Goal: Task Accomplishment & Management: Use online tool/utility

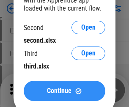
click at [64, 91] on span "Continue" at bounding box center [59, 90] width 24 height 7
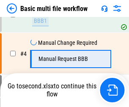
scroll to position [187, 0]
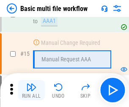
click at [31, 90] on img "button" at bounding box center [31, 87] width 10 height 10
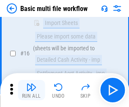
click at [31, 90] on img "button" at bounding box center [31, 87] width 10 height 10
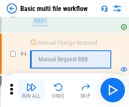
click at [31, 90] on img "button" at bounding box center [31, 87] width 10 height 10
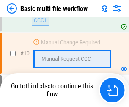
scroll to position [502, 0]
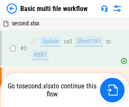
scroll to position [34, 0]
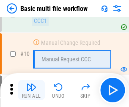
click at [31, 90] on img "button" at bounding box center [31, 87] width 10 height 10
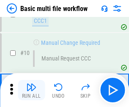
click at [31, 90] on img "button" at bounding box center [31, 87] width 10 height 10
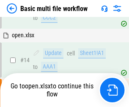
scroll to position [441, 0]
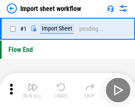
click at [31, 90] on img "button" at bounding box center [33, 87] width 10 height 10
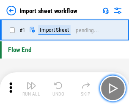
scroll to position [3, 0]
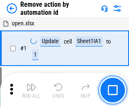
scroll to position [31, 0]
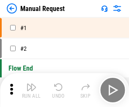
click at [31, 90] on img "button" at bounding box center [31, 87] width 10 height 10
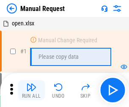
click at [31, 90] on img "button" at bounding box center [31, 87] width 10 height 10
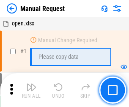
scroll to position [29, 0]
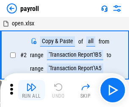
click at [31, 90] on img "button" at bounding box center [31, 87] width 10 height 10
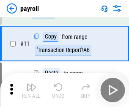
scroll to position [61, 0]
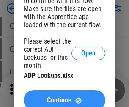
click at [64, 97] on span "Continue" at bounding box center [59, 100] width 24 height 7
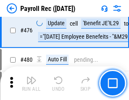
scroll to position [4493, 0]
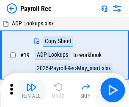
click at [31, 90] on img "button" at bounding box center [31, 87] width 10 height 10
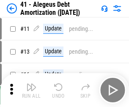
click at [31, 90] on img "button" at bounding box center [31, 87] width 10 height 10
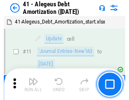
scroll to position [104, 0]
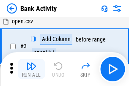
click at [31, 69] on img "button" at bounding box center [31, 66] width 10 height 10
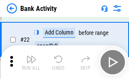
scroll to position [226, 0]
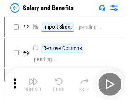
scroll to position [11, 0]
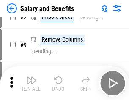
click at [31, 83] on img "button" at bounding box center [31, 80] width 10 height 10
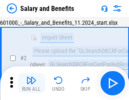
click at [31, 83] on img "button" at bounding box center [31, 80] width 10 height 10
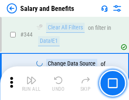
scroll to position [3948, 0]
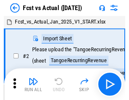
scroll to position [11, 0]
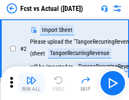
click at [31, 83] on img "button" at bounding box center [31, 80] width 10 height 10
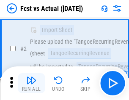
click at [31, 83] on img "button" at bounding box center [31, 80] width 10 height 10
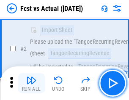
scroll to position [79, 0]
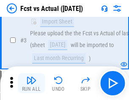
click at [31, 83] on img "button" at bounding box center [31, 80] width 10 height 10
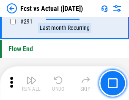
scroll to position [3990, 0]
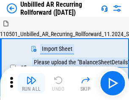
click at [31, 83] on img "button" at bounding box center [31, 80] width 10 height 10
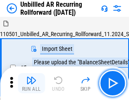
scroll to position [18, 0]
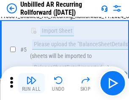
click at [31, 83] on img "button" at bounding box center [31, 80] width 10 height 10
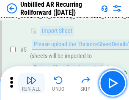
scroll to position [79, 0]
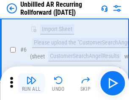
click at [31, 83] on img "button" at bounding box center [31, 80] width 10 height 10
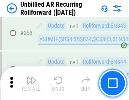
scroll to position [2864, 0]
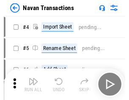
scroll to position [13, 0]
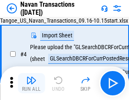
click at [31, 83] on img "button" at bounding box center [31, 80] width 10 height 10
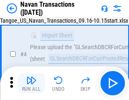
click at [31, 83] on img "button" at bounding box center [31, 80] width 10 height 10
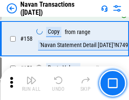
scroll to position [2734, 0]
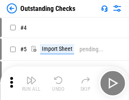
click at [31, 83] on img "button" at bounding box center [31, 80] width 10 height 10
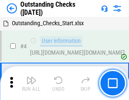
scroll to position [35, 0]
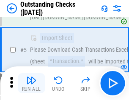
click at [31, 83] on img "button" at bounding box center [31, 80] width 10 height 10
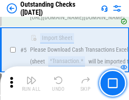
scroll to position [88, 0]
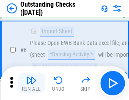
click at [31, 83] on img "button" at bounding box center [31, 80] width 10 height 10
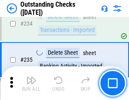
scroll to position [2560, 0]
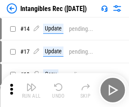
click at [31, 90] on img "button" at bounding box center [31, 87] width 10 height 10
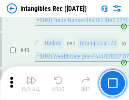
scroll to position [328, 0]
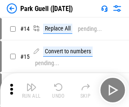
click at [31, 83] on img "button" at bounding box center [31, 87] width 10 height 10
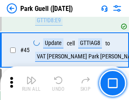
scroll to position [1054, 0]
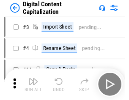
scroll to position [18, 0]
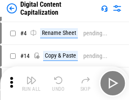
click at [31, 83] on img "button" at bounding box center [31, 80] width 10 height 10
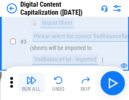
click at [31, 83] on img "button" at bounding box center [31, 80] width 10 height 10
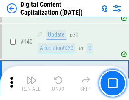
scroll to position [888, 0]
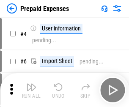
click at [31, 83] on img "button" at bounding box center [31, 87] width 10 height 10
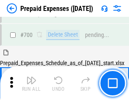
scroll to position [2269, 0]
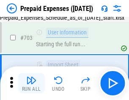
click at [31, 83] on img "button" at bounding box center [31, 80] width 10 height 10
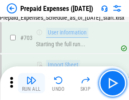
scroll to position [2318, 0]
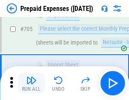
click at [31, 83] on img "button" at bounding box center [31, 80] width 10 height 10
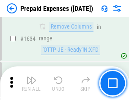
scroll to position [8209, 0]
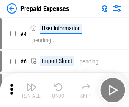
click at [31, 90] on img "button" at bounding box center [31, 87] width 10 height 10
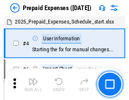
scroll to position [37, 0]
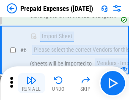
click at [31, 83] on img "button" at bounding box center [31, 80] width 10 height 10
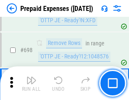
scroll to position [2936, 0]
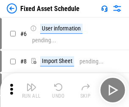
click at [31, 90] on img "button" at bounding box center [31, 87] width 10 height 10
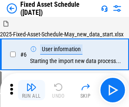
click at [31, 83] on img "button" at bounding box center [31, 87] width 10 height 10
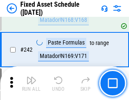
scroll to position [2612, 0]
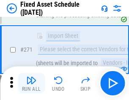
click at [31, 83] on img "button" at bounding box center [31, 80] width 10 height 10
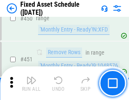
scroll to position [3769, 0]
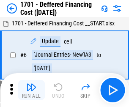
click at [31, 90] on img "button" at bounding box center [31, 87] width 10 height 10
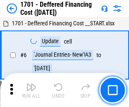
scroll to position [101, 0]
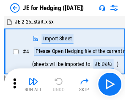
scroll to position [1, 0]
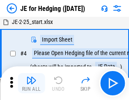
click at [31, 83] on img "button" at bounding box center [31, 80] width 10 height 10
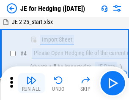
click at [31, 83] on img "button" at bounding box center [31, 80] width 10 height 10
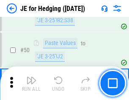
scroll to position [546, 0]
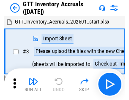
scroll to position [1, 0]
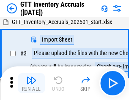
click at [31, 83] on img "button" at bounding box center [31, 80] width 10 height 10
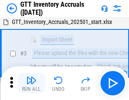
click at [31, 83] on img "button" at bounding box center [31, 80] width 10 height 10
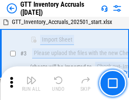
scroll to position [54, 0]
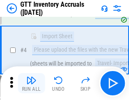
click at [31, 83] on img "button" at bounding box center [31, 80] width 10 height 10
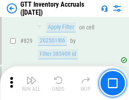
scroll to position [6400, 0]
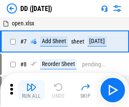
click at [31, 90] on img "button" at bounding box center [31, 87] width 10 height 10
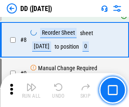
scroll to position [81, 0]
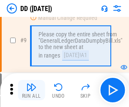
click at [31, 90] on img "button" at bounding box center [31, 87] width 10 height 10
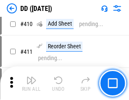
scroll to position [3772, 0]
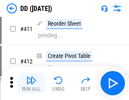
click at [31, 83] on img "button" at bounding box center [31, 80] width 10 height 10
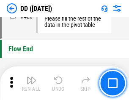
scroll to position [4035, 0]
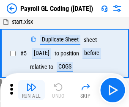
click at [31, 90] on img "button" at bounding box center [31, 87] width 10 height 10
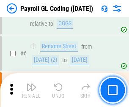
scroll to position [101, 0]
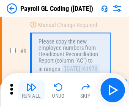
click at [31, 90] on img "button" at bounding box center [31, 87] width 10 height 10
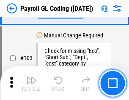
scroll to position [1978, 0]
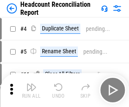
click at [31, 90] on img "button" at bounding box center [31, 87] width 10 height 10
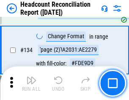
scroll to position [1014, 0]
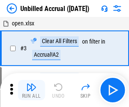
click at [31, 90] on img "button" at bounding box center [31, 87] width 10 height 10
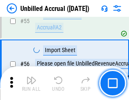
scroll to position [880, 0]
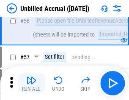
click at [31, 83] on img "button" at bounding box center [31, 80] width 10 height 10
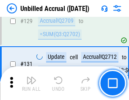
scroll to position [2511, 0]
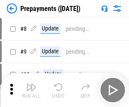
click at [31, 90] on img "button" at bounding box center [31, 87] width 10 height 10
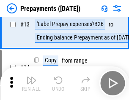
scroll to position [53, 0]
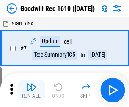
click at [31, 90] on img "button" at bounding box center [31, 87] width 10 height 10
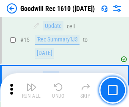
scroll to position [144, 0]
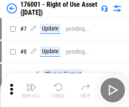
click at [31, 90] on img "button" at bounding box center [31, 87] width 10 height 10
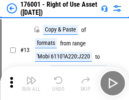
scroll to position [54, 0]
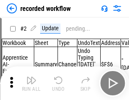
click at [31, 83] on img "button" at bounding box center [31, 80] width 10 height 10
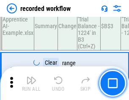
scroll to position [2635, 0]
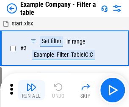
click at [31, 90] on img "button" at bounding box center [31, 87] width 10 height 10
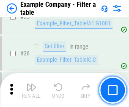
scroll to position [772, 0]
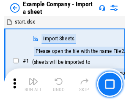
scroll to position [13, 0]
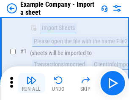
click at [31, 83] on img "button" at bounding box center [31, 80] width 10 height 10
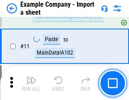
scroll to position [186, 0]
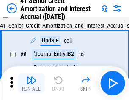
click at [31, 83] on img "button" at bounding box center [31, 80] width 10 height 10
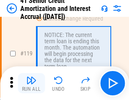
click at [31, 83] on img "button" at bounding box center [31, 80] width 10 height 10
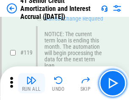
scroll to position [796, 0]
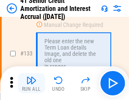
click at [31, 83] on img "button" at bounding box center [31, 80] width 10 height 10
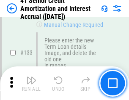
scroll to position [881, 0]
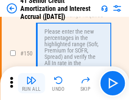
click at [31, 83] on img "button" at bounding box center [31, 80] width 10 height 10
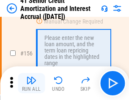
click at [31, 83] on img "button" at bounding box center [31, 80] width 10 height 10
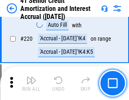
scroll to position [1888, 0]
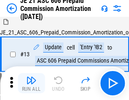
click at [31, 83] on img "button" at bounding box center [31, 80] width 10 height 10
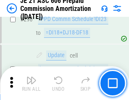
scroll to position [1551, 0]
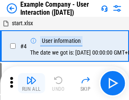
click at [31, 83] on img "button" at bounding box center [31, 80] width 10 height 10
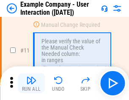
click at [31, 83] on img "button" at bounding box center [31, 80] width 10 height 10
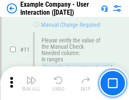
scroll to position [183, 0]
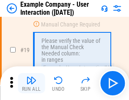
click at [31, 83] on img "button" at bounding box center [31, 80] width 10 height 10
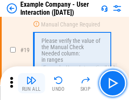
click at [31, 83] on img "button" at bounding box center [31, 80] width 10 height 10
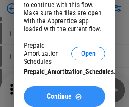
click at [64, 96] on span "Continue" at bounding box center [59, 96] width 24 height 7
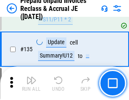
scroll to position [1093, 0]
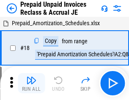
click at [31, 83] on img "button" at bounding box center [31, 80] width 10 height 10
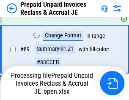
scroll to position [688, 0]
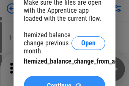
click at [64, 82] on span "Continue" at bounding box center [59, 85] width 24 height 7
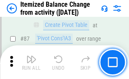
scroll to position [824, 0]
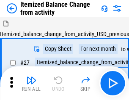
scroll to position [13, 0]
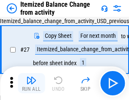
click at [31, 83] on img "button" at bounding box center [31, 80] width 10 height 10
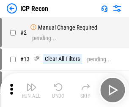
scroll to position [4, 0]
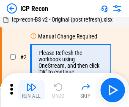
click at [31, 90] on img "button" at bounding box center [31, 87] width 10 height 10
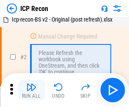
click at [31, 90] on img "button" at bounding box center [31, 87] width 10 height 10
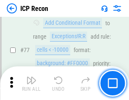
scroll to position [758, 0]
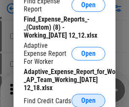
click at [88, 100] on span "Open" at bounding box center [88, 100] width 14 height 7
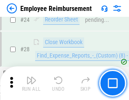
scroll to position [394, 0]
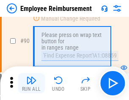
click at [31, 83] on img "button" at bounding box center [31, 80] width 10 height 10
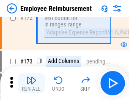
click at [31, 83] on img "button" at bounding box center [31, 80] width 10 height 10
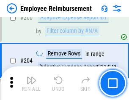
scroll to position [2133, 0]
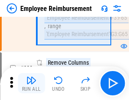
click at [31, 83] on img "button" at bounding box center [31, 80] width 10 height 10
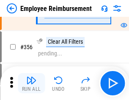
click at [31, 83] on img "button" at bounding box center [31, 80] width 10 height 10
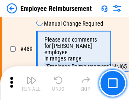
scroll to position [5359, 0]
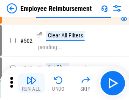
click at [31, 83] on img "button" at bounding box center [31, 80] width 10 height 10
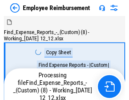
scroll to position [29, 0]
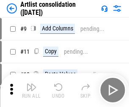
click at [31, 90] on img "button" at bounding box center [31, 87] width 10 height 10
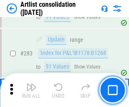
scroll to position [3487, 0]
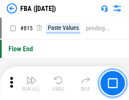
scroll to position [7548, 0]
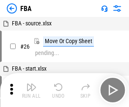
scroll to position [8, 0]
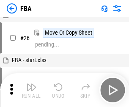
click at [31, 90] on img "button" at bounding box center [31, 87] width 10 height 10
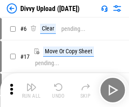
click at [31, 90] on img "button" at bounding box center [31, 87] width 10 height 10
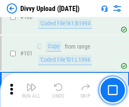
scroll to position [705, 0]
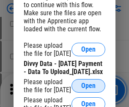
click at [88, 89] on span "Open" at bounding box center [88, 85] width 14 height 7
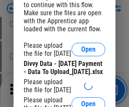
scroll to position [775, 0]
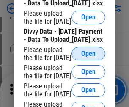
click at [88, 57] on span "Open" at bounding box center [88, 53] width 14 height 7
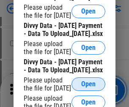
click at [88, 81] on span "Open" at bounding box center [88, 84] width 14 height 7
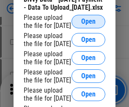
click at [88, 25] on span "Open" at bounding box center [88, 21] width 14 height 7
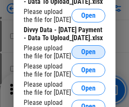
click at [88, 53] on span "Open" at bounding box center [88, 51] width 14 height 7
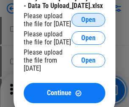
click at [88, 23] on span "Open" at bounding box center [88, 19] width 14 height 7
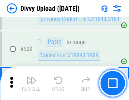
scroll to position [4355, 0]
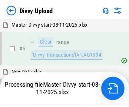
scroll to position [705, 0]
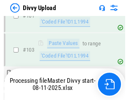
scroll to position [931, 0]
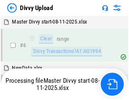
scroll to position [705, 0]
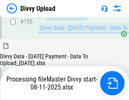
scroll to position [1376, 0]
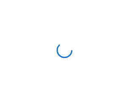
scroll to position [705, 0]
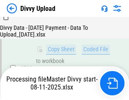
scroll to position [1821, 0]
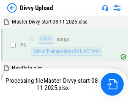
scroll to position [705, 0]
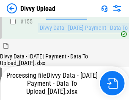
scroll to position [1376, 0]
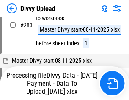
scroll to position [2489, 0]
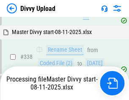
scroll to position [2934, 0]
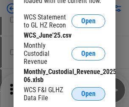
click at [88, 94] on span "Open" at bounding box center [88, 93] width 14 height 7
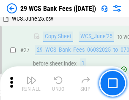
scroll to position [168, 0]
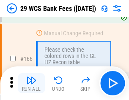
click at [31, 83] on img "button" at bounding box center [31, 80] width 10 height 10
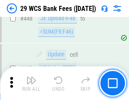
scroll to position [4083, 0]
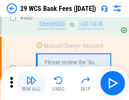
click at [31, 83] on img "button" at bounding box center [31, 80] width 10 height 10
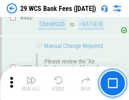
scroll to position [4347, 0]
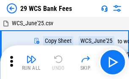
scroll to position [15, 0]
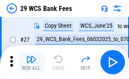
click at [31, 62] on img "button" at bounding box center [31, 59] width 10 height 10
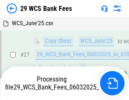
scroll to position [168, 0]
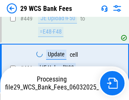
scroll to position [4289, 0]
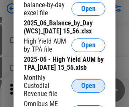
click at [88, 89] on span "Open" at bounding box center [88, 85] width 14 height 7
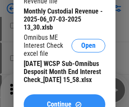
click at [64, 101] on span "Continue" at bounding box center [59, 104] width 24 height 7
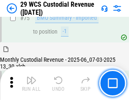
scroll to position [881, 0]
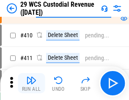
click at [31, 83] on img "button" at bounding box center [31, 80] width 10 height 10
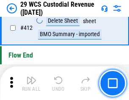
scroll to position [4027, 0]
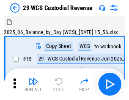
scroll to position [20, 0]
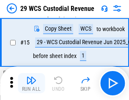
click at [31, 83] on img "button" at bounding box center [31, 80] width 10 height 10
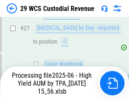
scroll to position [433, 0]
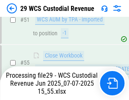
scroll to position [838, 0]
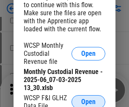
click at [88, 100] on span "Open" at bounding box center [88, 101] width 14 height 7
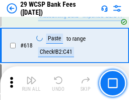
scroll to position [4503, 0]
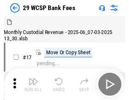
scroll to position [20, 0]
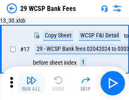
click at [31, 83] on img "button" at bounding box center [31, 80] width 10 height 10
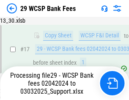
scroll to position [148, 0]
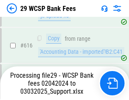
scroll to position [4615, 0]
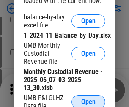
click at [88, 100] on span "Open" at bounding box center [88, 101] width 14 height 7
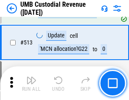
scroll to position [4078, 0]
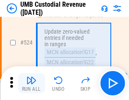
click at [31, 83] on img "button" at bounding box center [31, 80] width 10 height 10
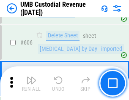
scroll to position [4867, 0]
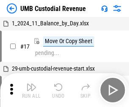
scroll to position [6, 0]
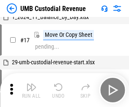
click at [31, 90] on img "button" at bounding box center [31, 87] width 10 height 10
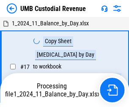
scroll to position [6, 0]
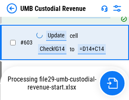
scroll to position [4811, 0]
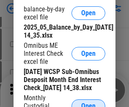
click at [88, 102] on span "Open" at bounding box center [88, 105] width 14 height 7
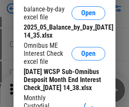
scroll to position [160, 0]
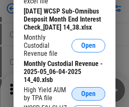
click at [88, 97] on span "Open" at bounding box center [88, 93] width 14 height 7
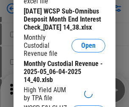
scroll to position [162, 0]
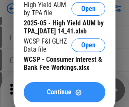
click at [64, 95] on span "Continue" at bounding box center [59, 92] width 24 height 7
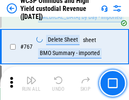
scroll to position [6870, 0]
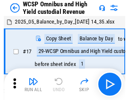
scroll to position [5, 0]
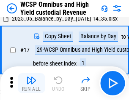
click at [31, 83] on img "button" at bounding box center [31, 80] width 10 height 10
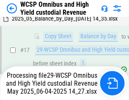
scroll to position [175, 0]
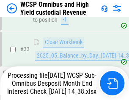
scroll to position [417, 0]
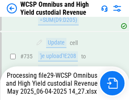
scroll to position [6778, 0]
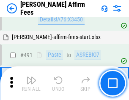
scroll to position [2293, 0]
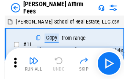
scroll to position [8, 0]
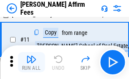
click at [31, 62] on img "button" at bounding box center [31, 59] width 10 height 10
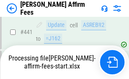
scroll to position [2211, 0]
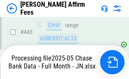
scroll to position [2211, 0]
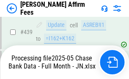
scroll to position [2211, 0]
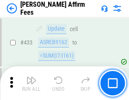
scroll to position [2201, 0]
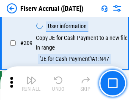
scroll to position [2618, 0]
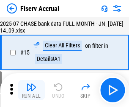
click at [31, 90] on img "button" at bounding box center [31, 87] width 10 height 10
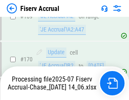
scroll to position [2273, 0]
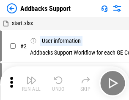
click at [31, 83] on img "button" at bounding box center [31, 80] width 10 height 10
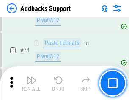
scroll to position [614, 0]
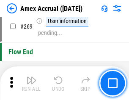
scroll to position [2365, 0]
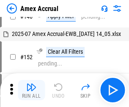
click at [31, 90] on img "button" at bounding box center [31, 87] width 10 height 10
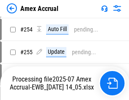
scroll to position [2460, 0]
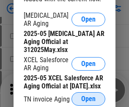
click at [88, 96] on span "Open" at bounding box center [88, 98] width 14 height 7
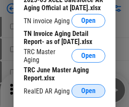
click at [88, 88] on span "Open" at bounding box center [88, 90] width 14 height 7
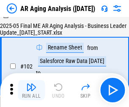
click at [31, 90] on img "button" at bounding box center [31, 87] width 10 height 10
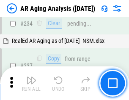
scroll to position [1307, 0]
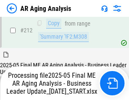
scroll to position [1297, 0]
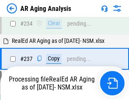
scroll to position [1332, 0]
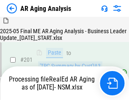
scroll to position [1261, 0]
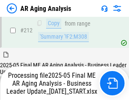
scroll to position [1268, 0]
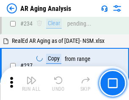
scroll to position [1297, 0]
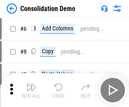
click at [31, 90] on img "button" at bounding box center [31, 87] width 10 height 10
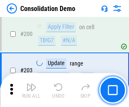
scroll to position [2644, 0]
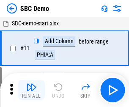
click at [31, 90] on img "button" at bounding box center [31, 87] width 10 height 10
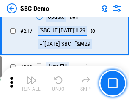
scroll to position [2081, 0]
